Goal: Navigation & Orientation: Find specific page/section

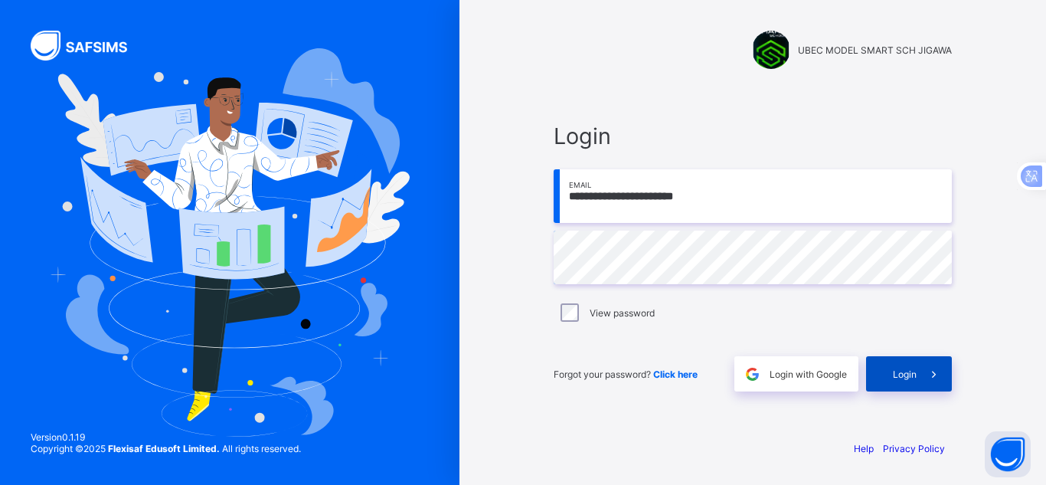
click at [908, 371] on span "Login" at bounding box center [905, 373] width 24 height 11
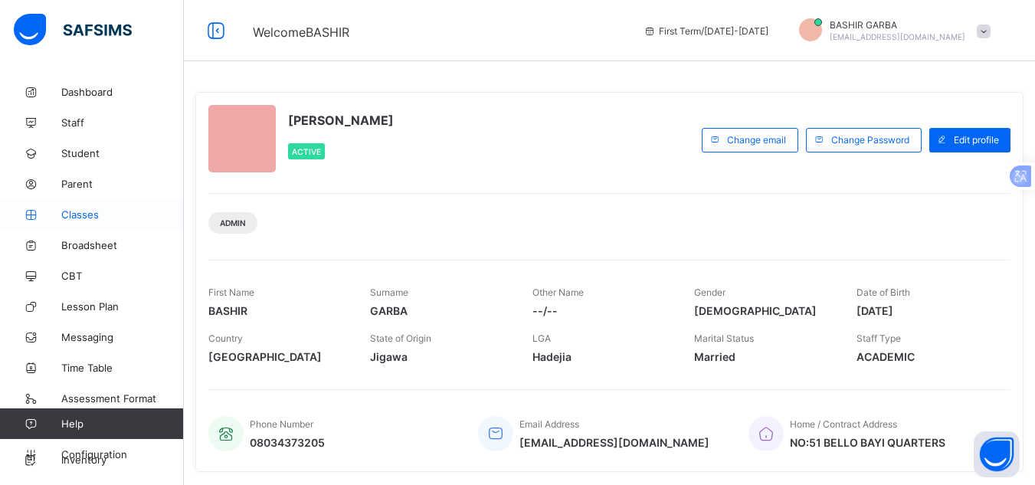
click at [82, 218] on span "Classes" at bounding box center [122, 214] width 123 height 12
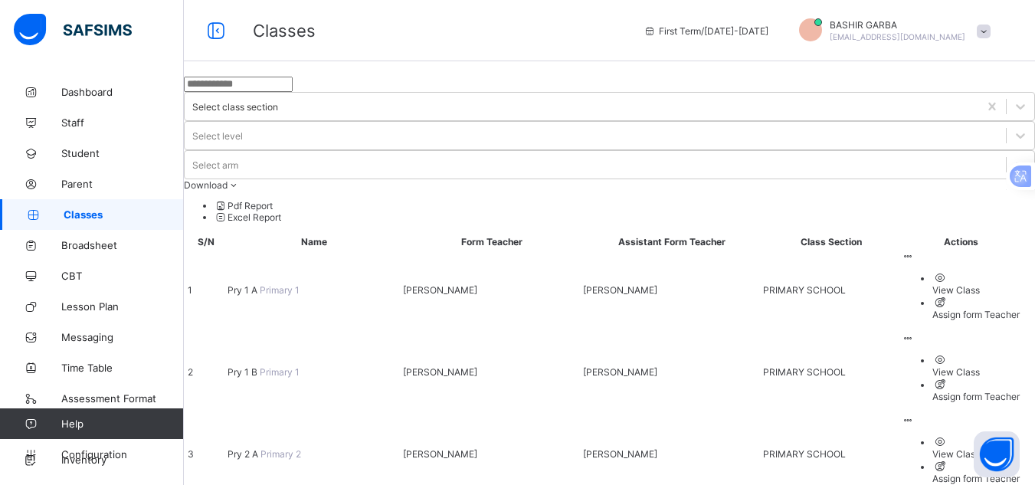
click at [941, 271] on li "View Class" at bounding box center [975, 283] width 87 height 25
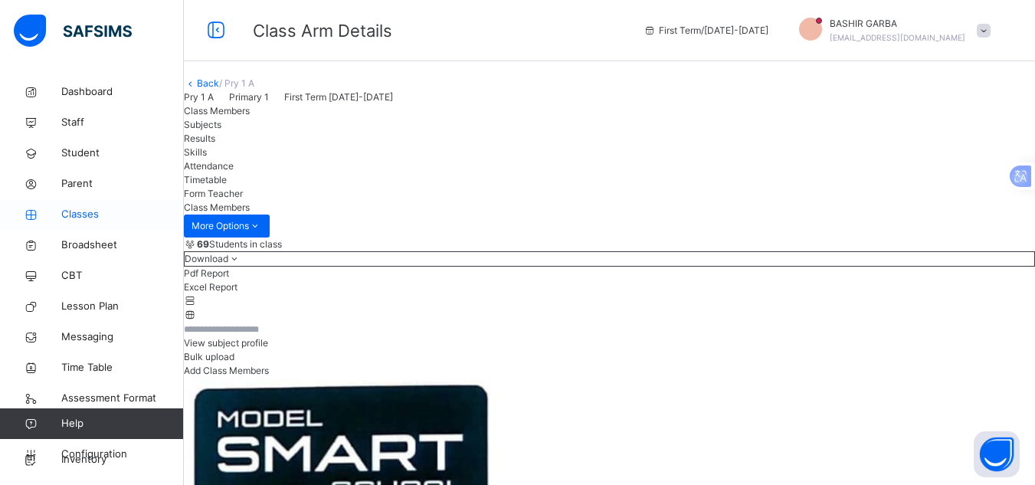
click at [86, 213] on span "Classes" at bounding box center [122, 214] width 123 height 15
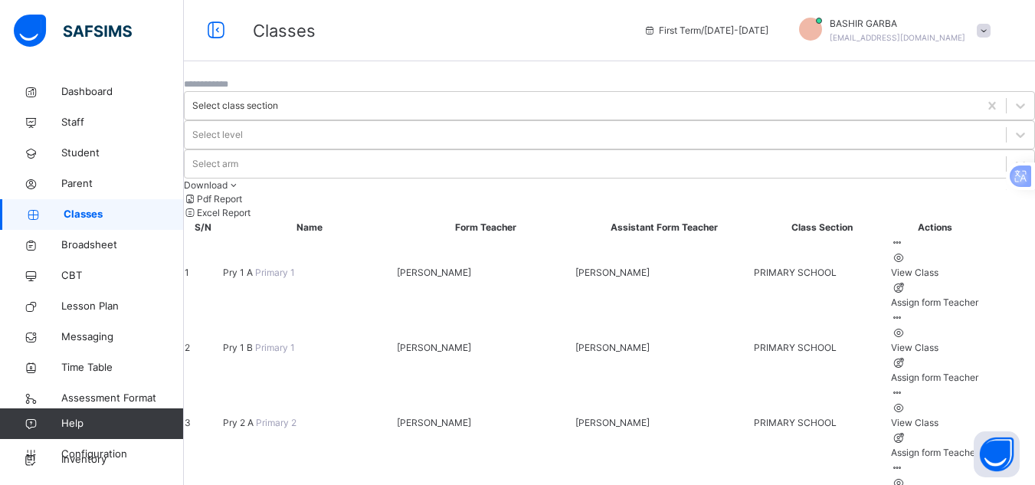
click at [949, 416] on div "View Class" at bounding box center [934, 423] width 87 height 14
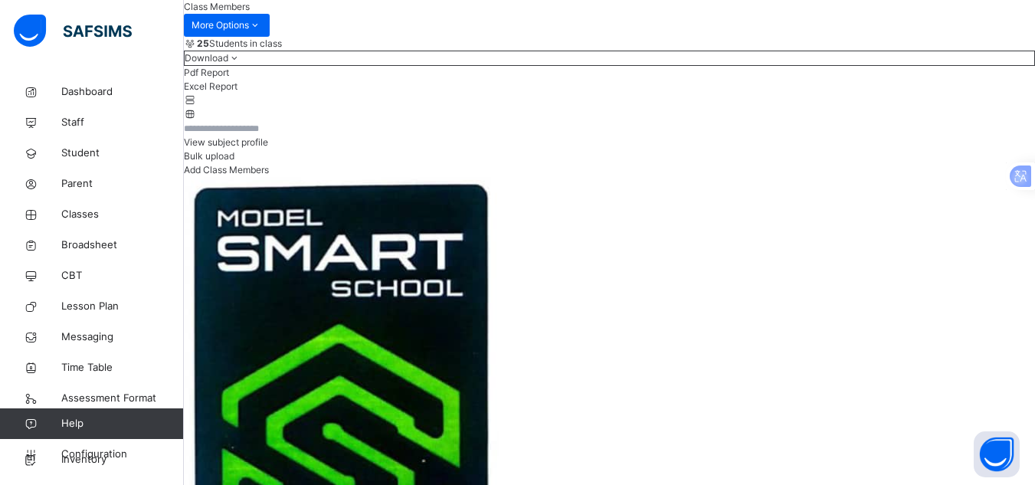
scroll to position [207, 0]
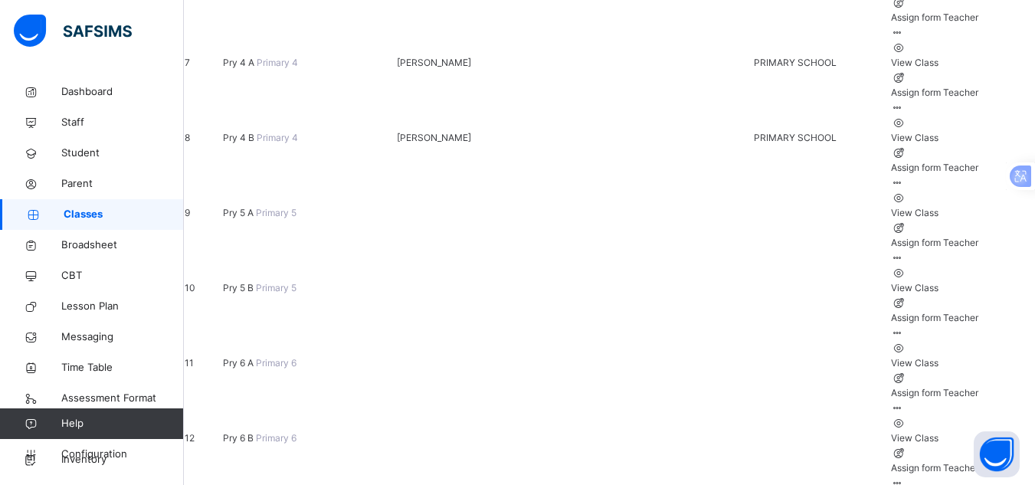
scroll to position [664, 0]
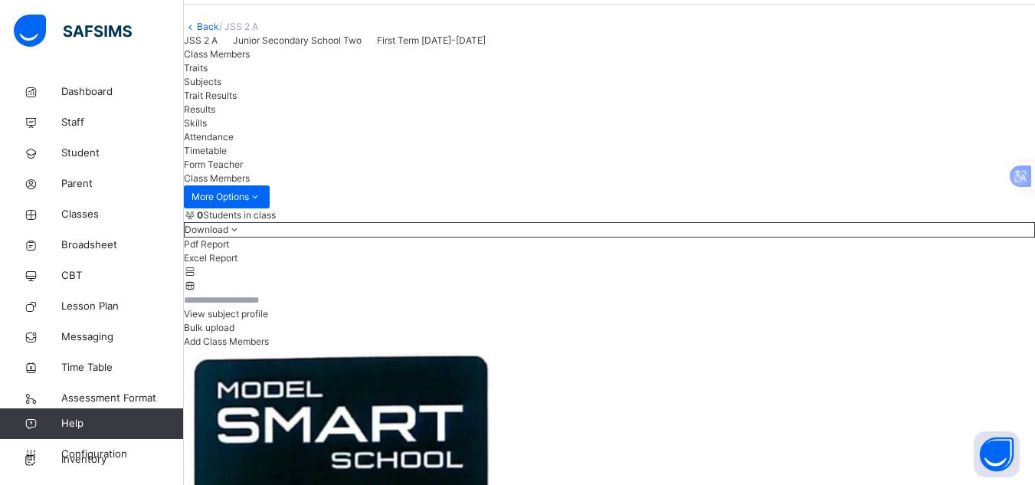
scroll to position [47, 0]
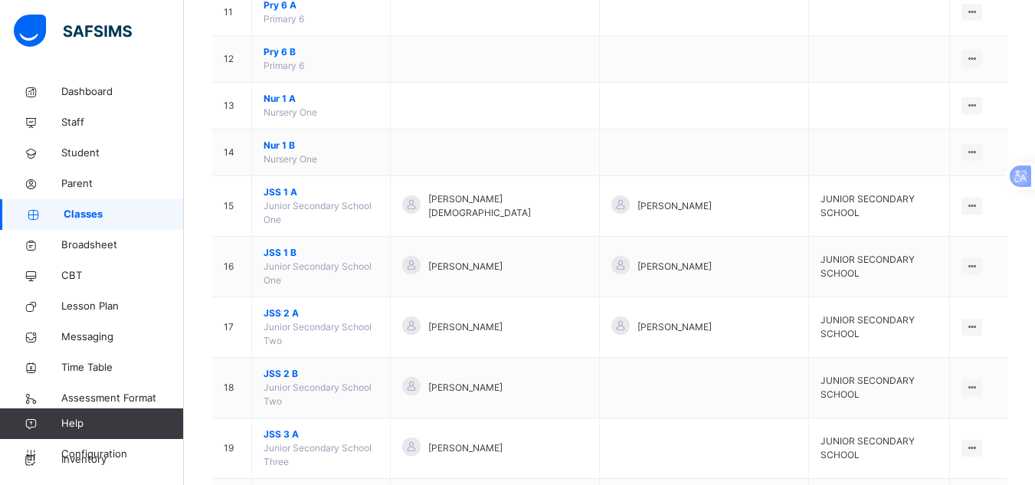
scroll to position [659, 0]
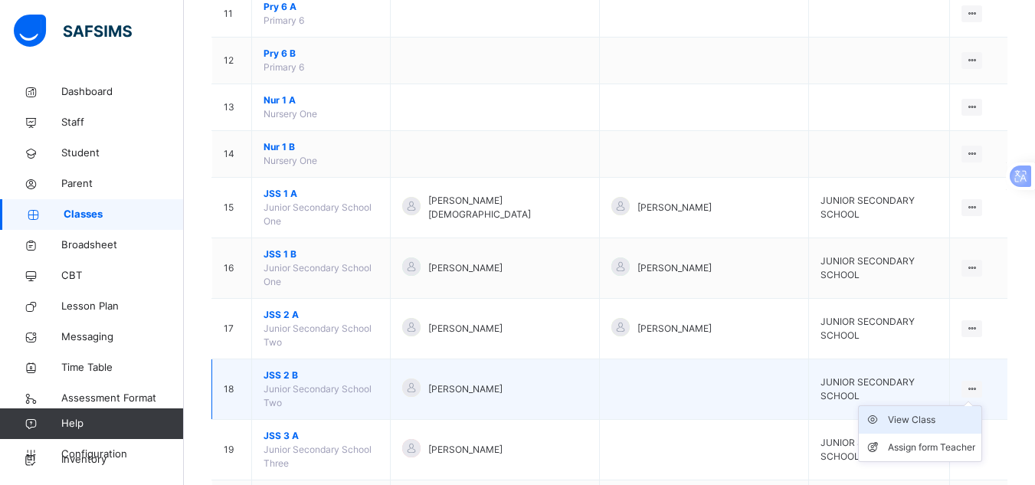
click at [943, 412] on div "View Class" at bounding box center [931, 419] width 87 height 15
